Goal: Information Seeking & Learning: Find specific fact

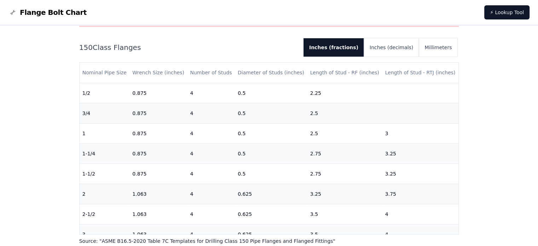
scroll to position [71, 0]
click at [384, 49] on button "Inches (decimals)" at bounding box center [391, 47] width 55 height 18
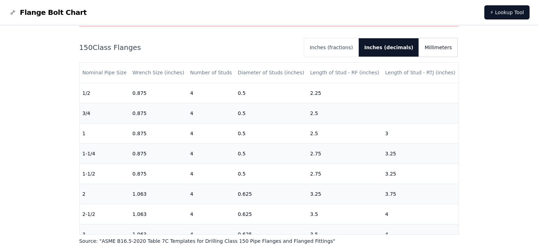
click at [438, 52] on button "Millimeters" at bounding box center [438, 47] width 39 height 18
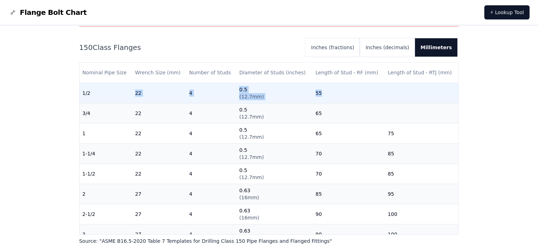
drag, startPoint x: 134, startPoint y: 90, endPoint x: 342, endPoint y: 93, distance: 208.4
click at [342, 93] on tr "1/2 22 4 0.5 ( 12.7mm ) 55" at bounding box center [269, 93] width 379 height 20
click at [342, 93] on td "55" at bounding box center [349, 93] width 72 height 20
drag, startPoint x: 264, startPoint y: 94, endPoint x: 235, endPoint y: 94, distance: 29.0
click at [234, 95] on tr "1/2 22 4 0.5 ( 12.7mm ) 55" at bounding box center [269, 93] width 379 height 20
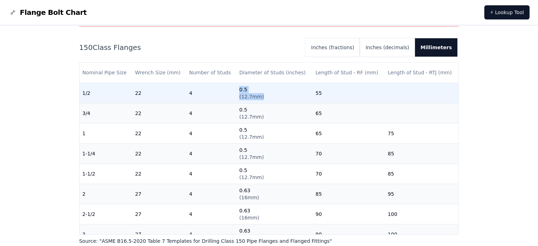
click at [236, 94] on td "0.5 ( 12.7mm )" at bounding box center [274, 93] width 76 height 20
drag, startPoint x: 323, startPoint y: 98, endPoint x: 304, endPoint y: 96, distance: 19.3
click at [304, 96] on tr "1/2 22 4 0.5 ( 12.7mm ) 55" at bounding box center [269, 93] width 379 height 20
click at [306, 94] on td "0.5 ( 12.7mm )" at bounding box center [274, 93] width 76 height 20
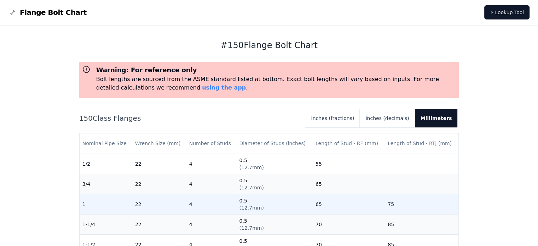
scroll to position [71, 0]
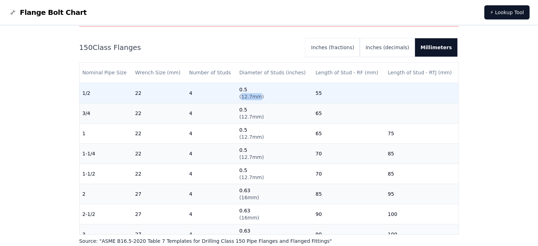
drag, startPoint x: 252, startPoint y: 98, endPoint x: 239, endPoint y: 100, distance: 13.2
click at [239, 100] on td "0.5 ( 12.7mm )" at bounding box center [274, 93] width 76 height 20
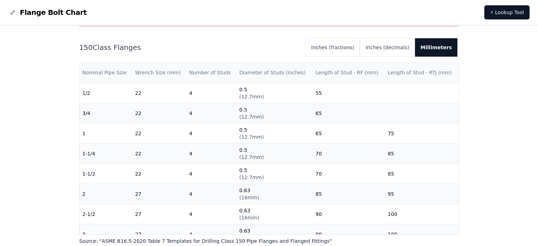
click at [313, 80] on th "Length of Stud - RF (mm)" at bounding box center [349, 73] width 72 height 20
drag, startPoint x: 292, startPoint y: 71, endPoint x: 272, endPoint y: 75, distance: 19.8
click at [272, 75] on th "Diameter of Studs (inches)" at bounding box center [274, 73] width 76 height 20
drag, startPoint x: 312, startPoint y: 75, endPoint x: 365, endPoint y: 73, distance: 52.8
click at [365, 73] on th "Length of Stud - RF (mm)" at bounding box center [349, 73] width 72 height 20
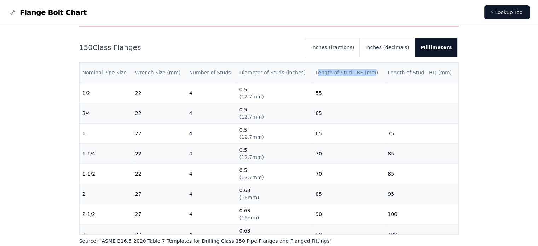
click at [362, 82] on th "Length of Stud - RF (mm)" at bounding box center [349, 73] width 72 height 20
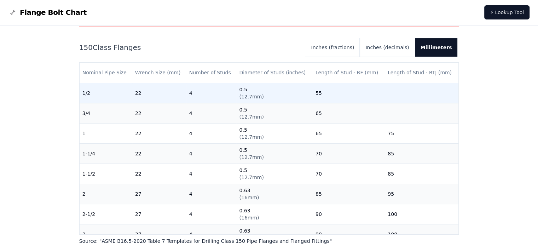
click at [337, 97] on td "55" at bounding box center [349, 93] width 72 height 20
drag, startPoint x: 313, startPoint y: 93, endPoint x: 306, endPoint y: 93, distance: 7.1
click at [306, 93] on tr "1/2 22 4 0.5 ( 12.7mm ) 55" at bounding box center [269, 93] width 379 height 20
